Goal: Book appointment/travel/reservation

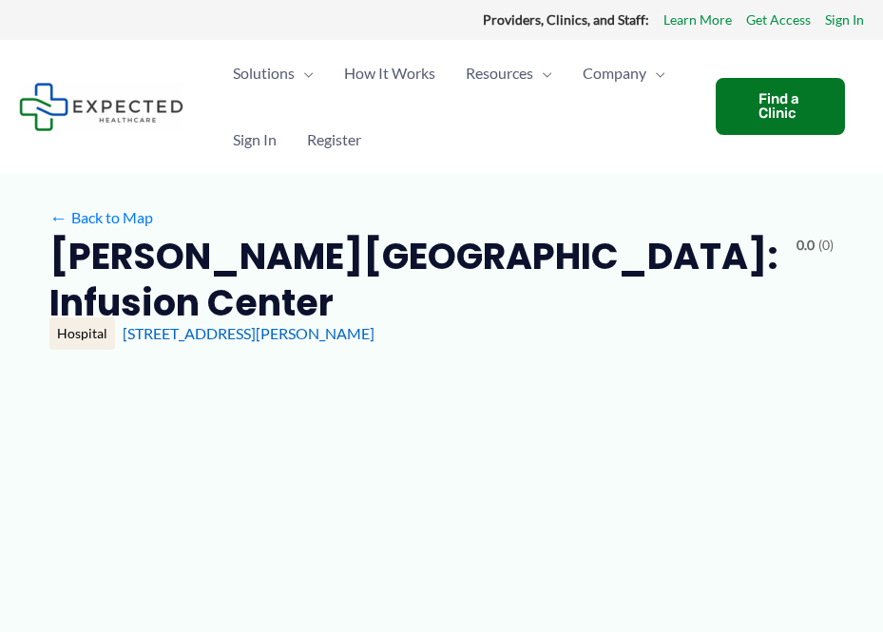
type input "**********"
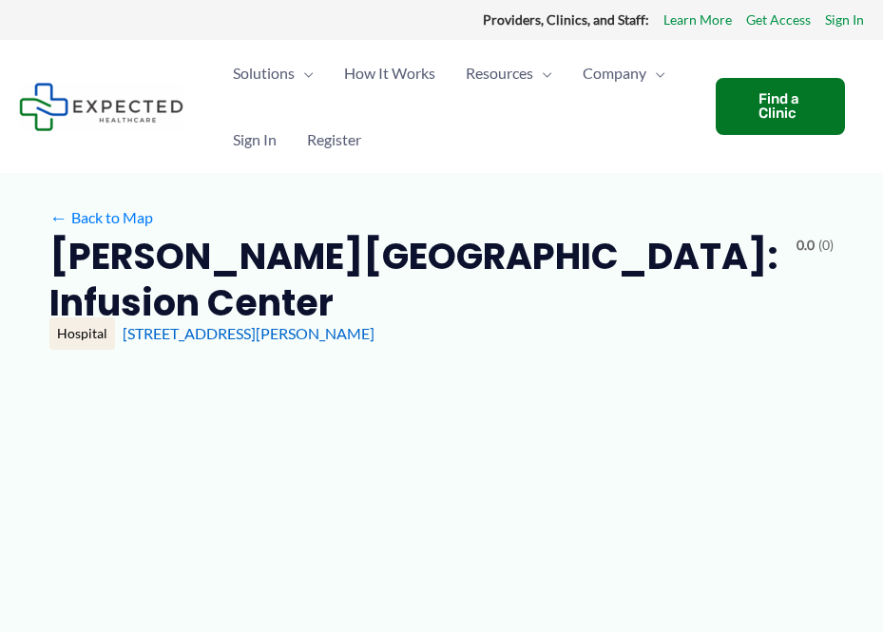
type input "**********"
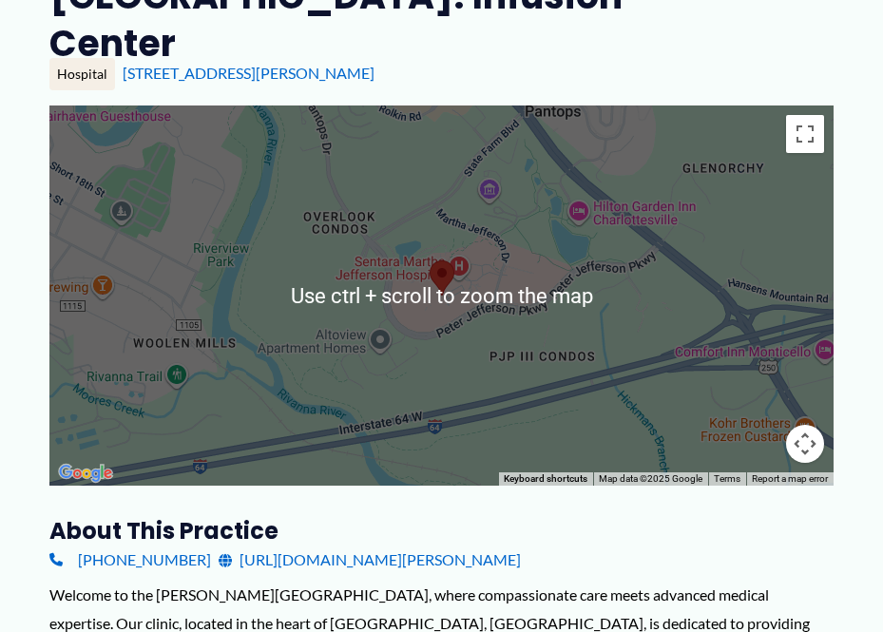
scroll to position [190, 0]
